Goal: Task Accomplishment & Management: Manage account settings

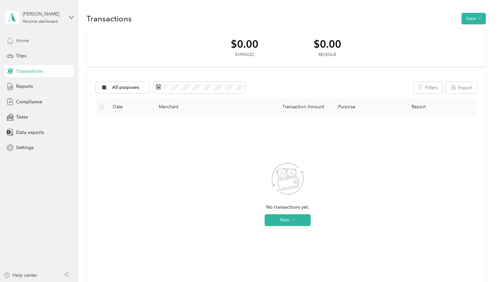
click at [23, 39] on span "Home" at bounding box center [22, 40] width 13 height 7
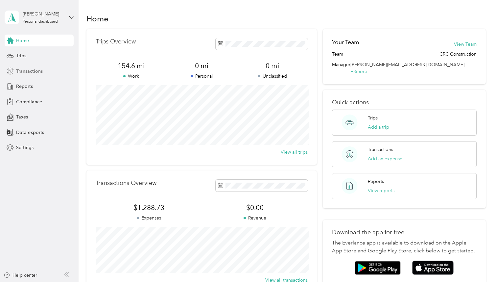
click at [35, 71] on span "Transactions" at bounding box center [29, 71] width 27 height 7
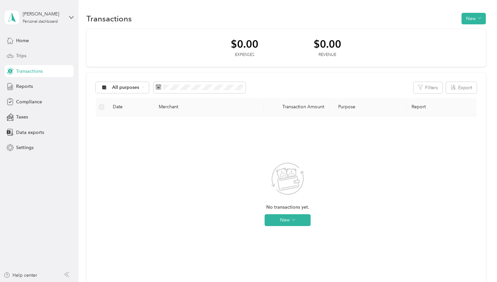
click at [24, 53] on span "Trips" at bounding box center [21, 55] width 10 height 7
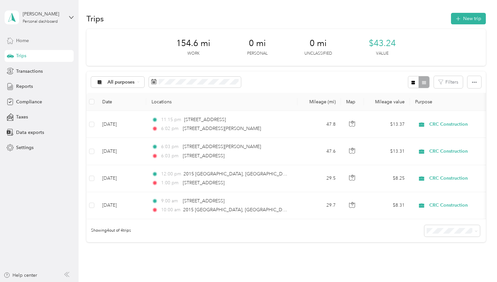
click at [24, 41] on span "Home" at bounding box center [22, 40] width 13 height 7
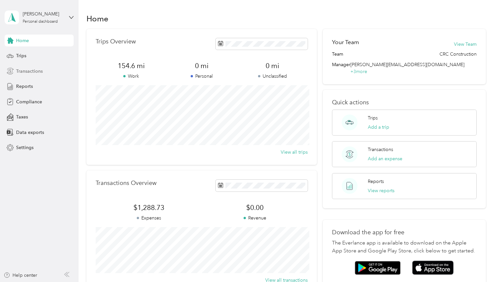
click at [28, 70] on span "Transactions" at bounding box center [29, 71] width 27 height 7
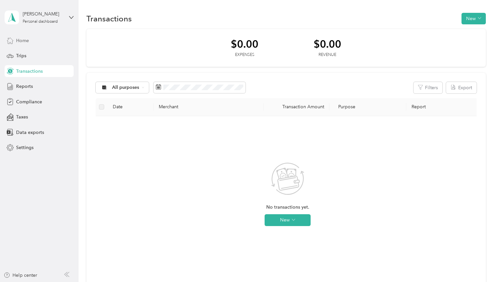
click at [27, 36] on div "Home" at bounding box center [39, 41] width 69 height 12
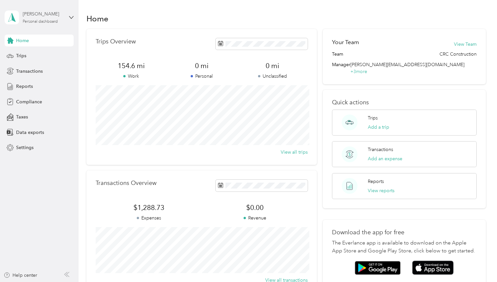
click at [41, 21] on div "Personal dashboard" at bounding box center [40, 22] width 35 height 4
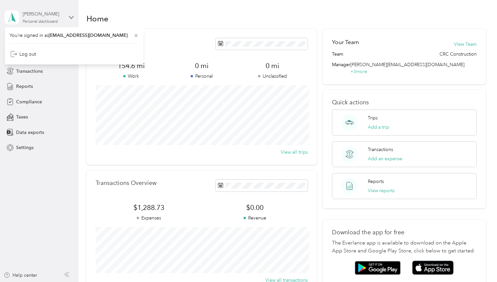
click at [41, 21] on div "Personal dashboard" at bounding box center [40, 22] width 35 height 4
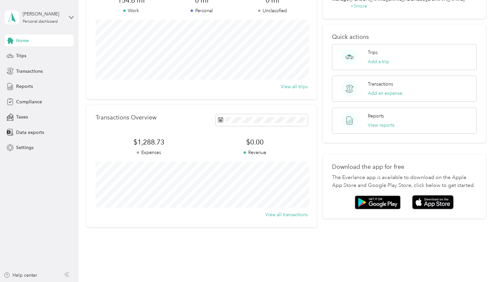
scroll to position [75, 0]
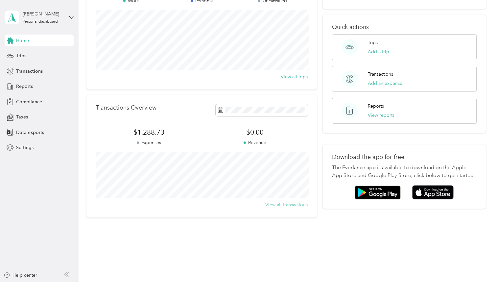
click at [298, 201] on button "View all transactions" at bounding box center [286, 204] width 42 height 7
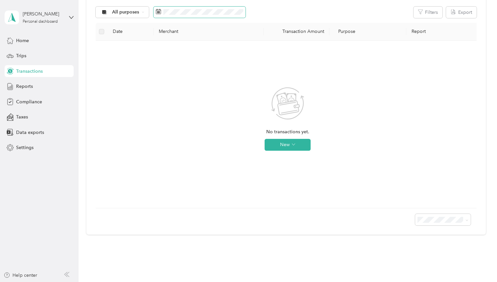
click at [195, 14] on span at bounding box center [200, 12] width 92 height 11
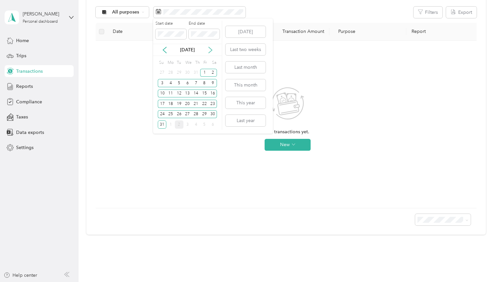
click at [213, 49] on icon at bounding box center [210, 50] width 7 height 7
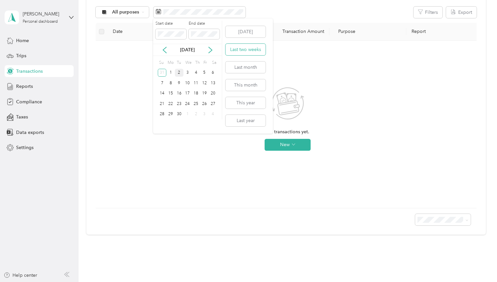
click at [235, 51] on button "Last two weeks" at bounding box center [246, 50] width 40 height 12
